Goal: Task Accomplishment & Management: Complete application form

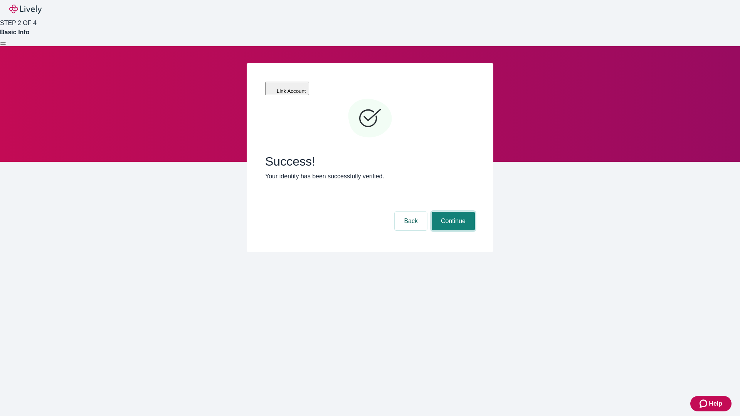
click at [452, 212] on button "Continue" at bounding box center [453, 221] width 43 height 19
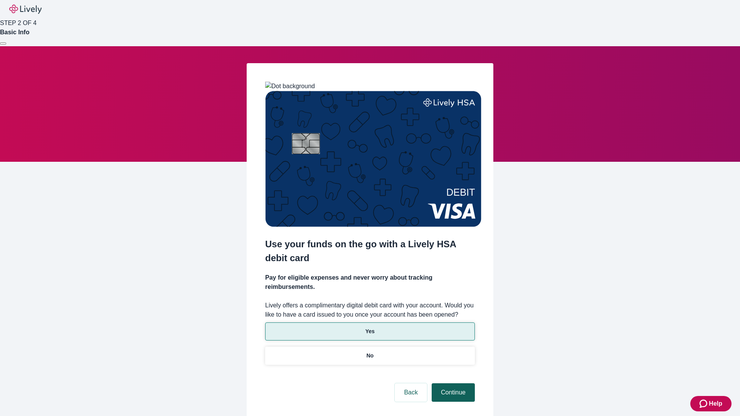
click at [370, 328] on p "Yes" at bounding box center [369, 332] width 9 height 8
click at [452, 384] on button "Continue" at bounding box center [453, 393] width 43 height 19
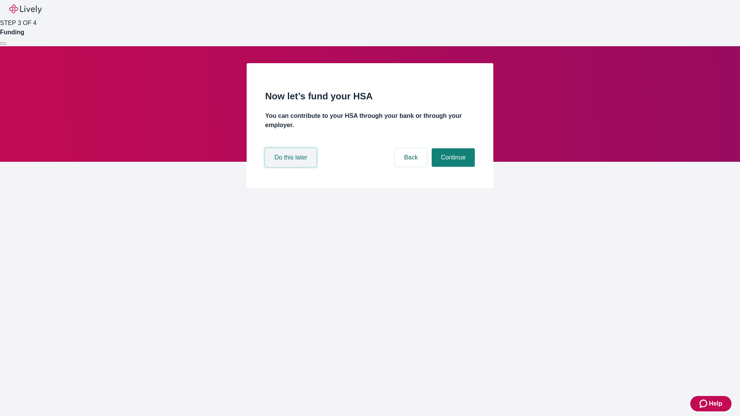
click at [292, 167] on button "Do this later" at bounding box center [290, 157] width 51 height 19
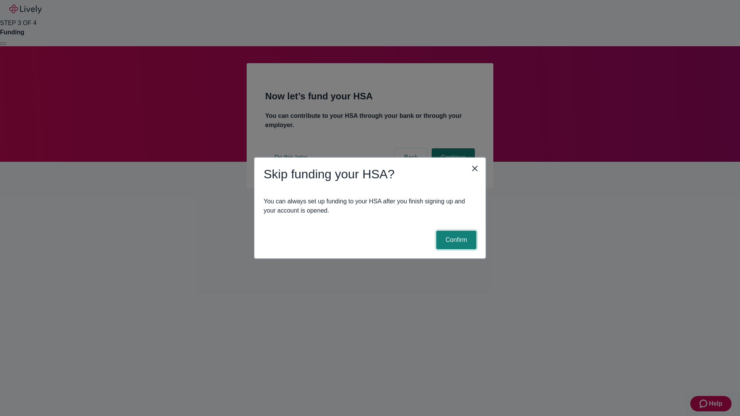
click at [455, 240] on button "Confirm" at bounding box center [456, 240] width 40 height 19
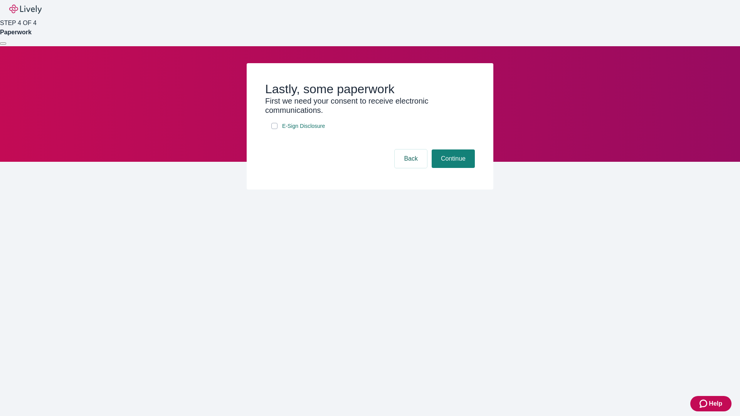
click at [274, 129] on input "E-Sign Disclosure" at bounding box center [274, 126] width 6 height 6
checkbox input "true"
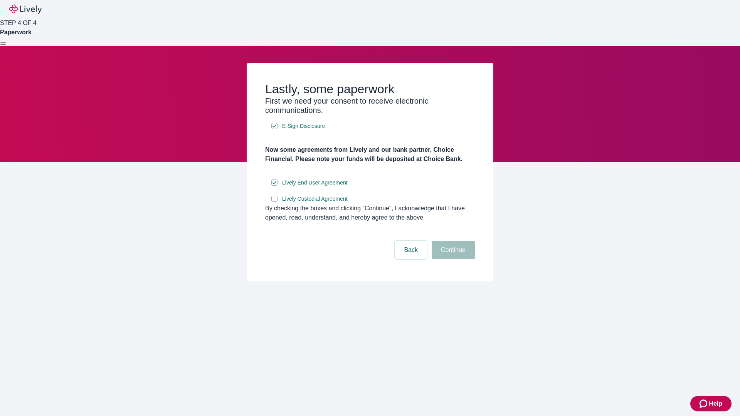
click at [274, 202] on input "Lively Custodial Agreement" at bounding box center [274, 199] width 6 height 6
checkbox input "true"
click at [452, 259] on button "Continue" at bounding box center [453, 250] width 43 height 19
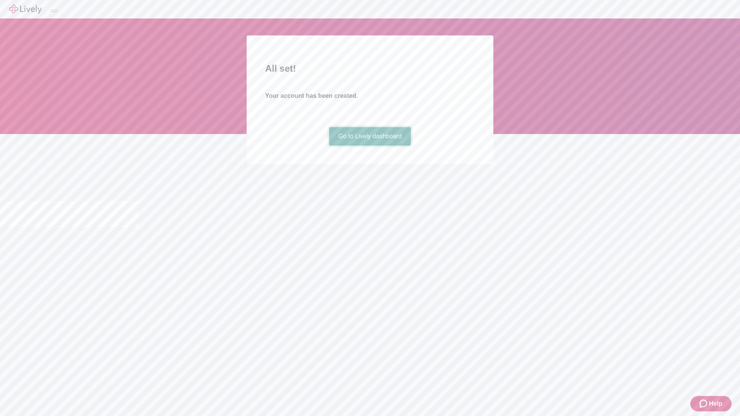
click at [370, 146] on link "Go to Lively dashboard" at bounding box center [370, 136] width 82 height 19
